Goal: Find specific page/section: Find specific page/section

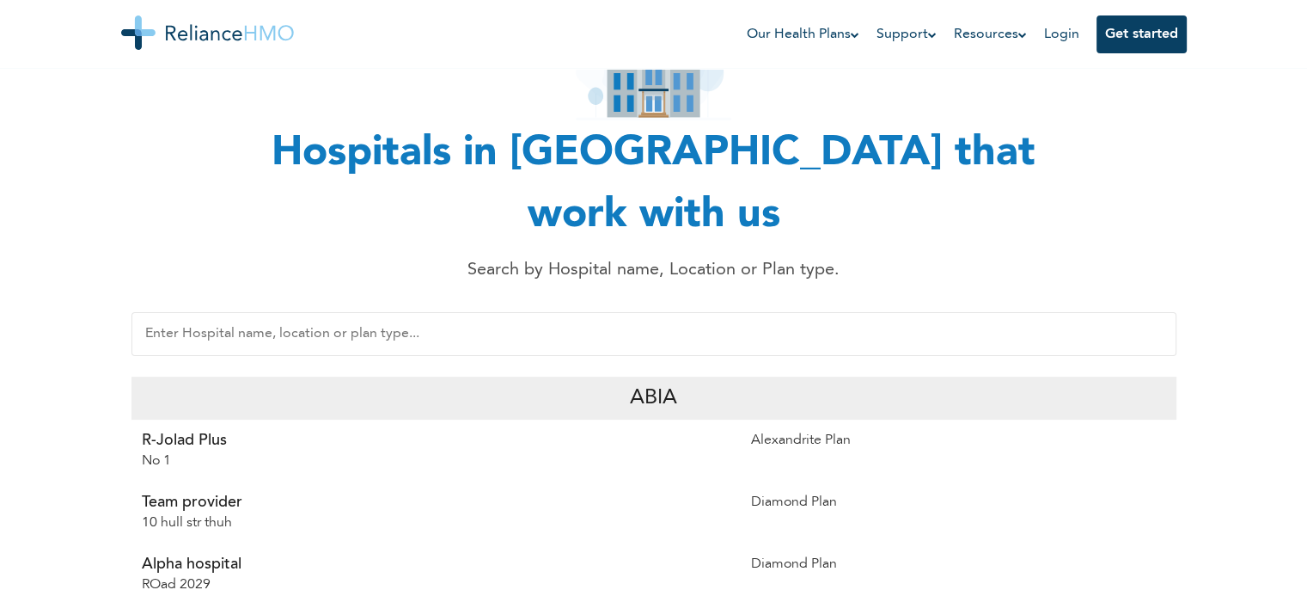
scroll to position [141, 0]
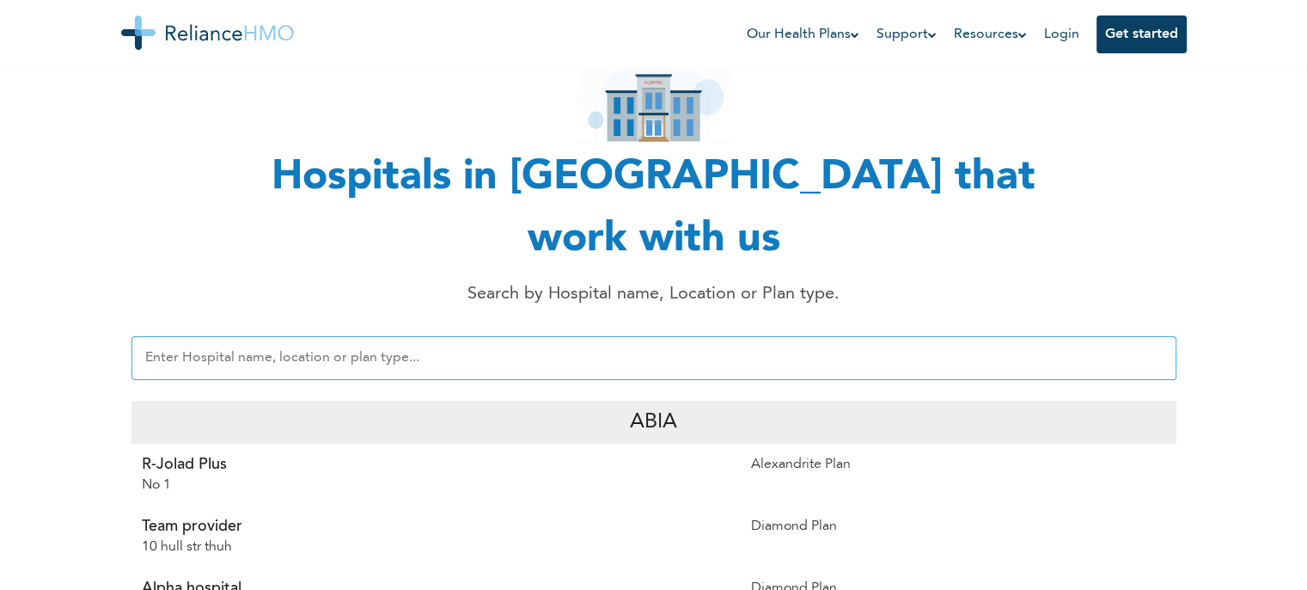
click at [374, 336] on input "text" at bounding box center [654, 358] width 1045 height 44
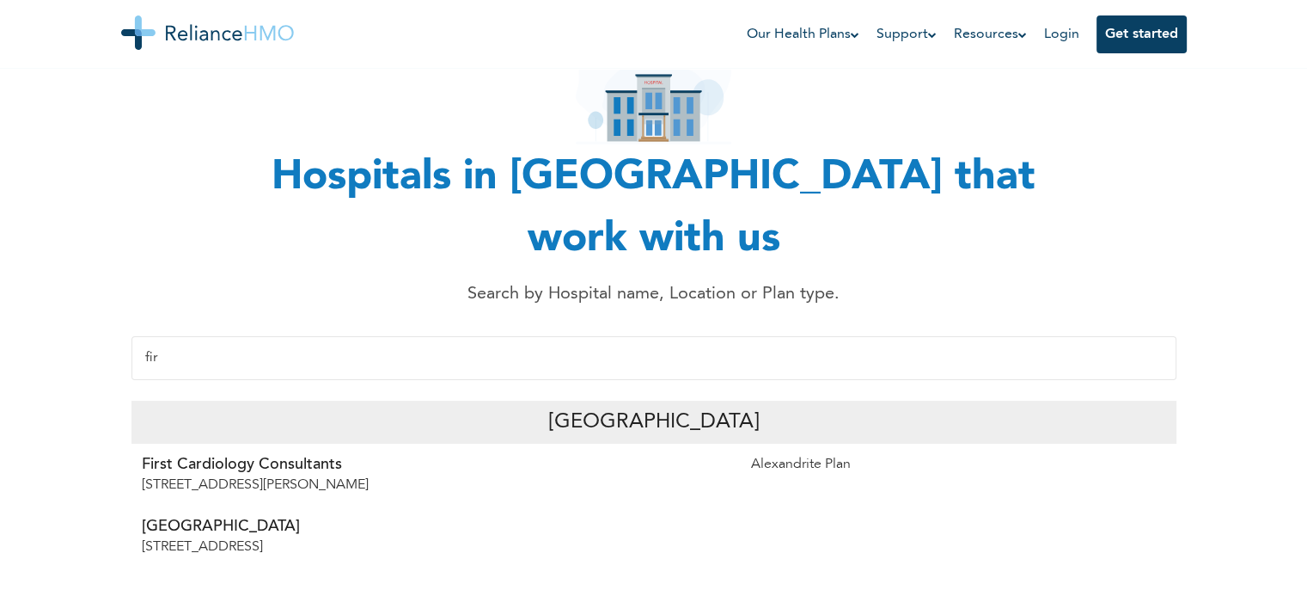
click at [169, 516] on p "[GEOGRAPHIC_DATA]" at bounding box center [436, 526] width 589 height 21
click at [205, 516] on p "[GEOGRAPHIC_DATA]" at bounding box center [436, 526] width 589 height 21
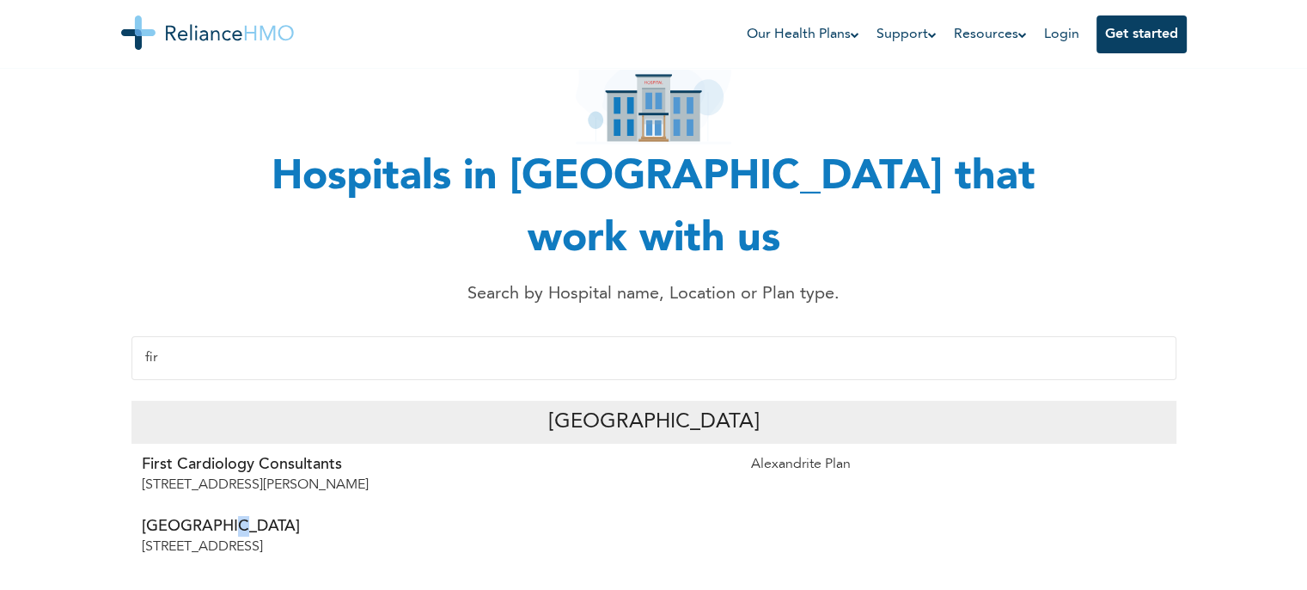
click at [205, 516] on p "[GEOGRAPHIC_DATA]" at bounding box center [436, 526] width 589 height 21
click at [224, 336] on input "fir" at bounding box center [654, 358] width 1045 height 44
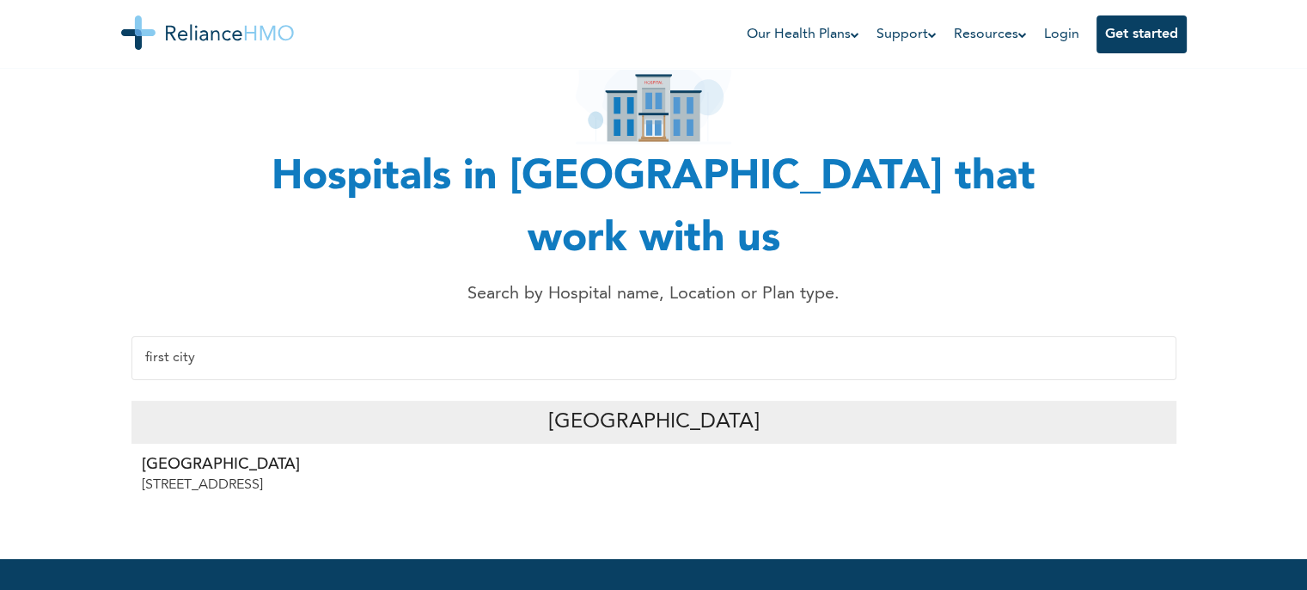
type input "first city"
click at [241, 454] on p "[GEOGRAPHIC_DATA]" at bounding box center [436, 464] width 589 height 21
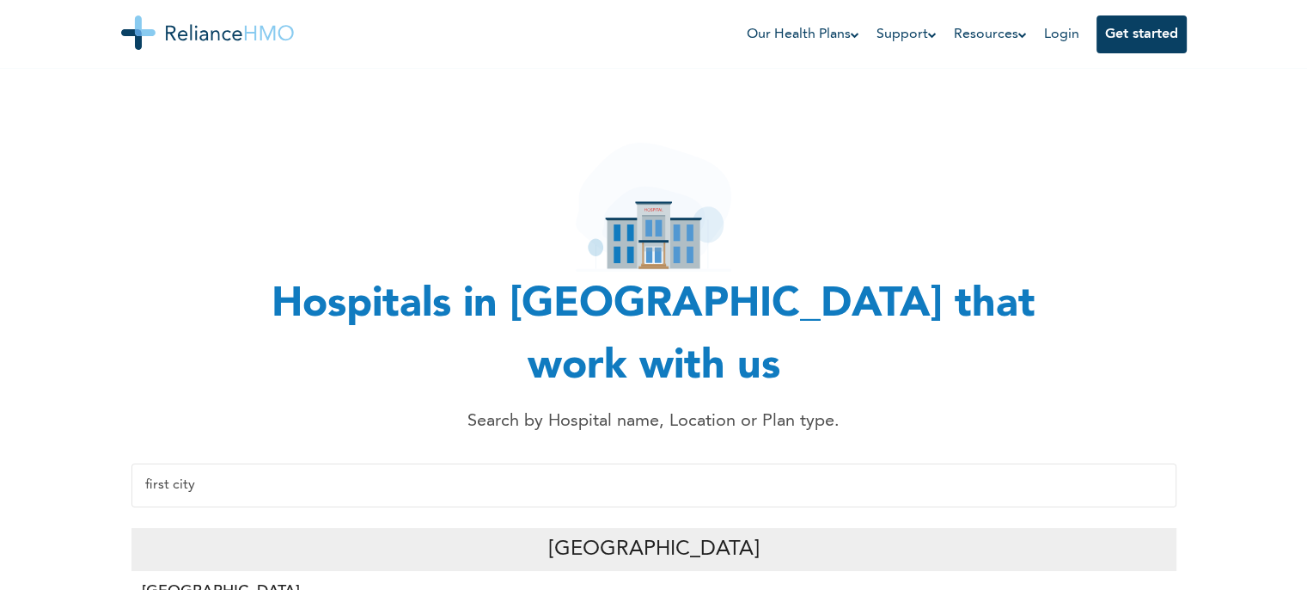
scroll to position [0, 0]
